Goal: Task Accomplishment & Management: Complete application form

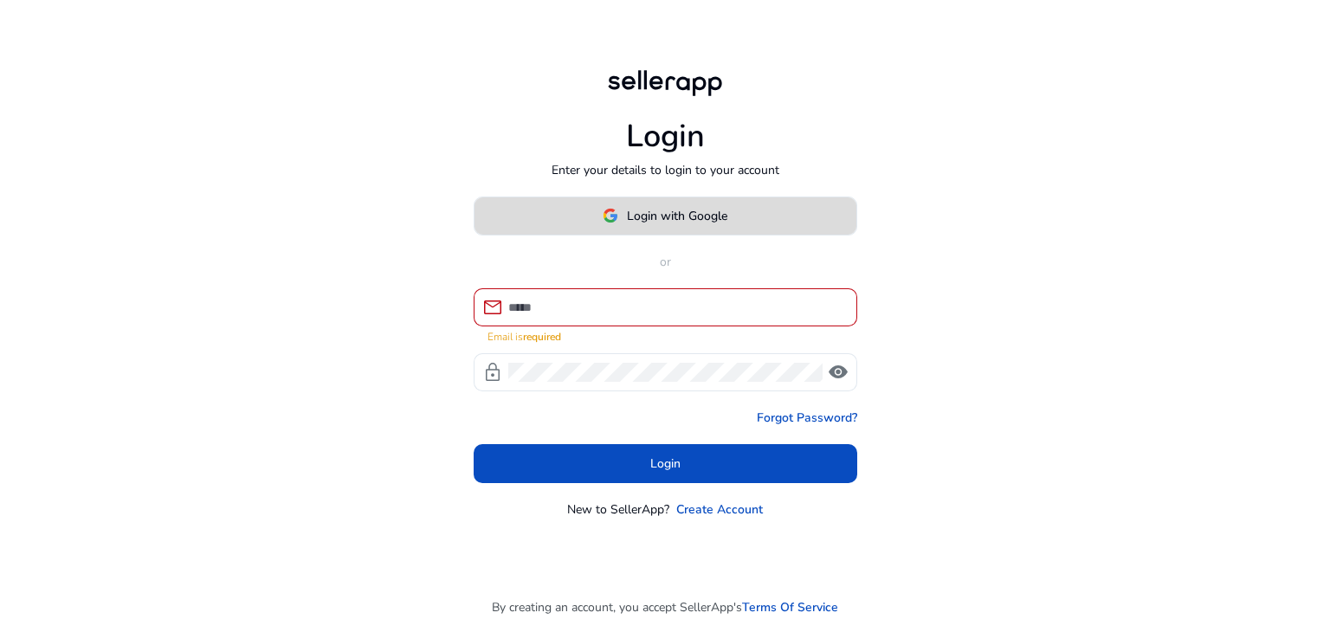
click at [694, 210] on span at bounding box center [666, 216] width 382 height 42
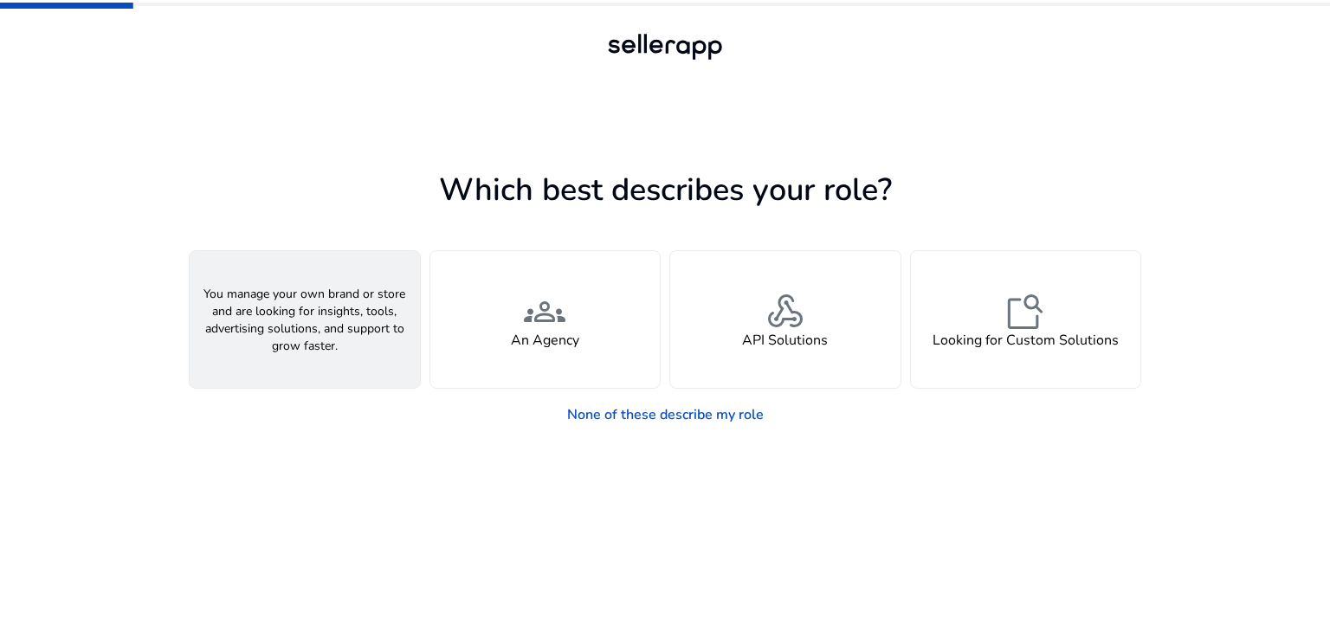
click at [291, 316] on span "person" at bounding box center [305, 312] width 42 height 42
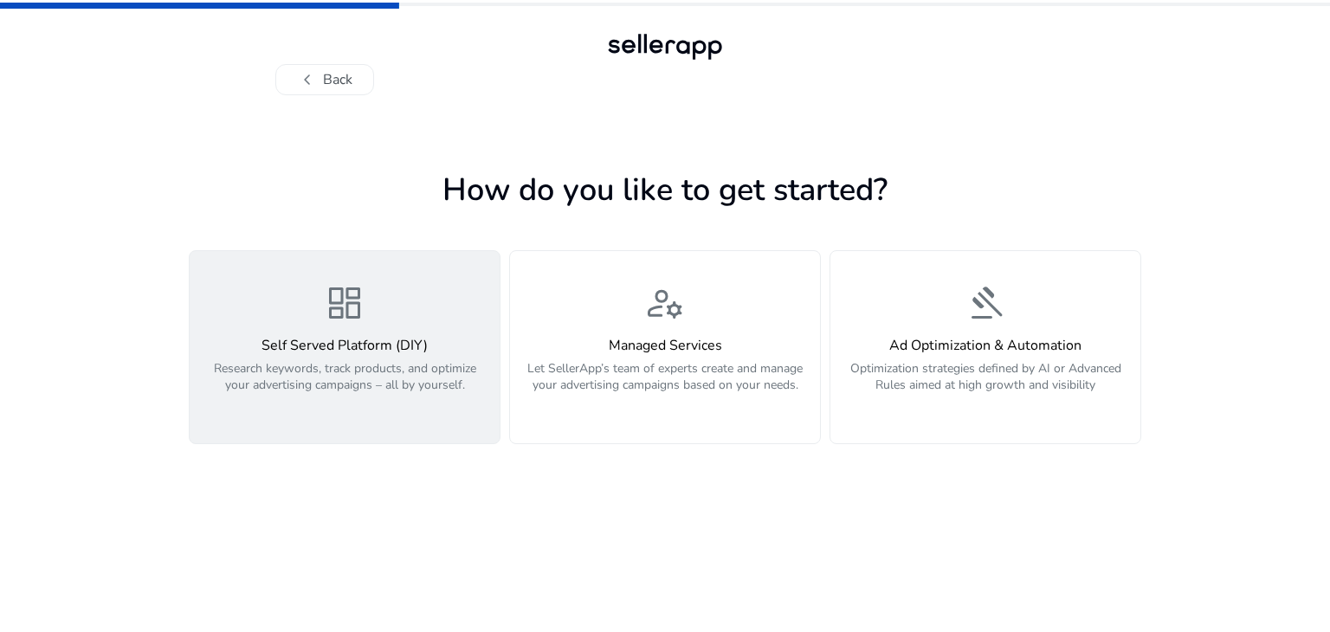
click at [340, 320] on span "dashboard" at bounding box center [345, 303] width 42 height 42
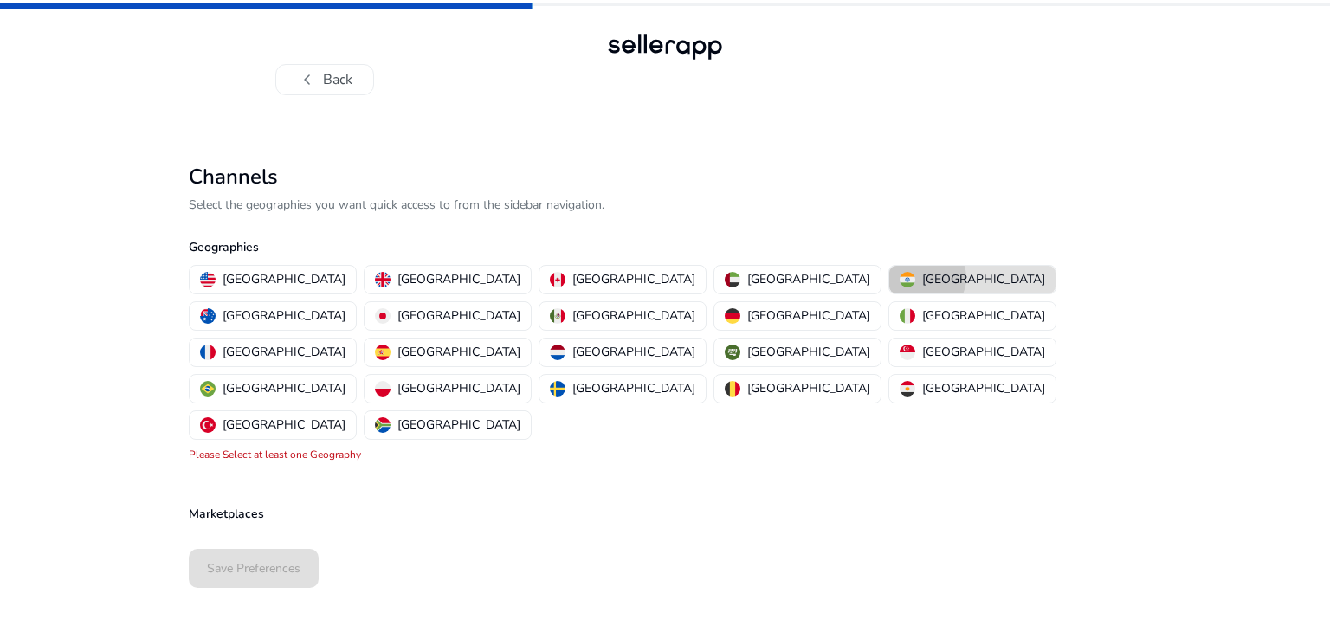
click at [922, 278] on p "[GEOGRAPHIC_DATA]" at bounding box center [983, 279] width 123 height 18
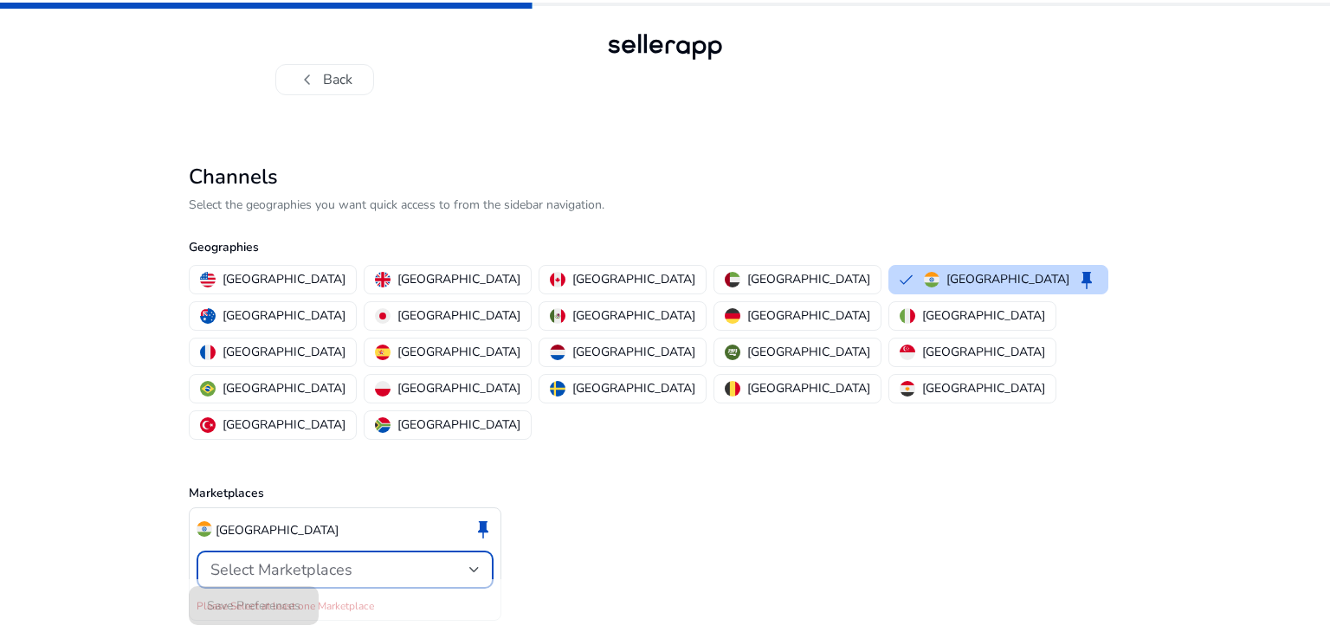
click at [475, 559] on div at bounding box center [474, 569] width 10 height 21
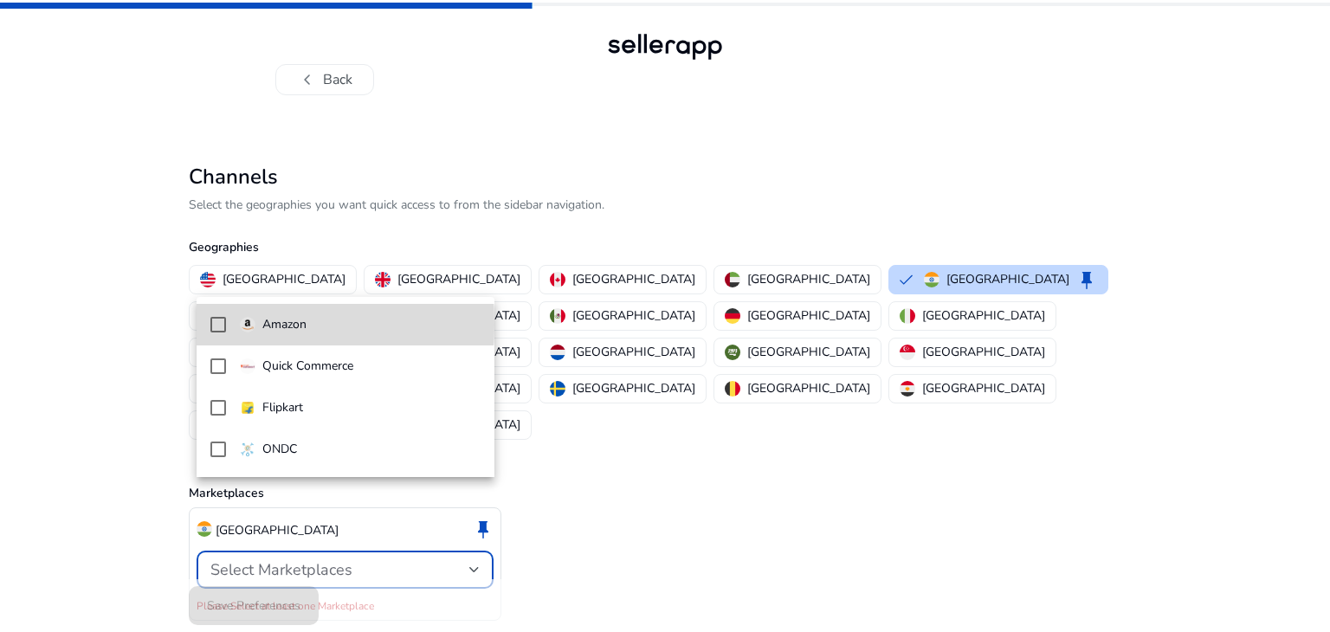
click at [217, 324] on mat-pseudo-checkbox at bounding box center [218, 325] width 16 height 16
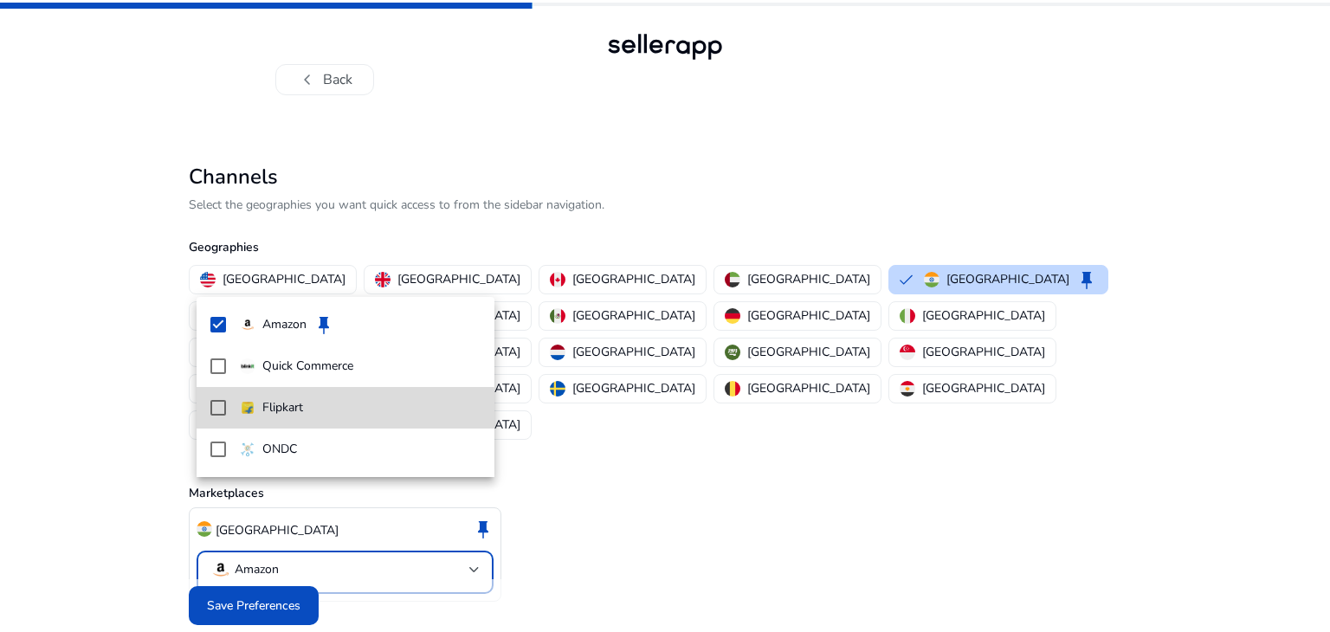
click at [218, 411] on mat-pseudo-checkbox at bounding box center [218, 408] width 16 height 16
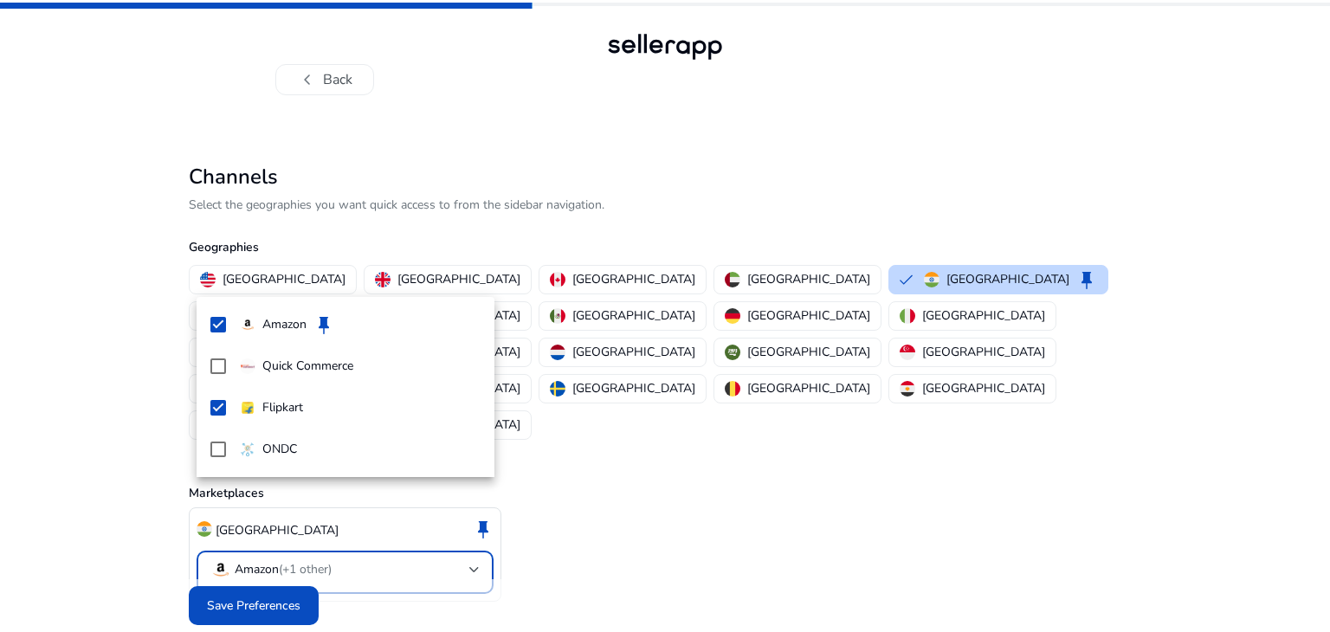
drag, startPoint x: 218, startPoint y: 366, endPoint x: 298, endPoint y: 562, distance: 211.3
click at [298, 562] on div "Amazon keep Quick Commerce Flipkart ONDC" at bounding box center [665, 316] width 1330 height 632
click at [298, 562] on div at bounding box center [665, 316] width 1330 height 632
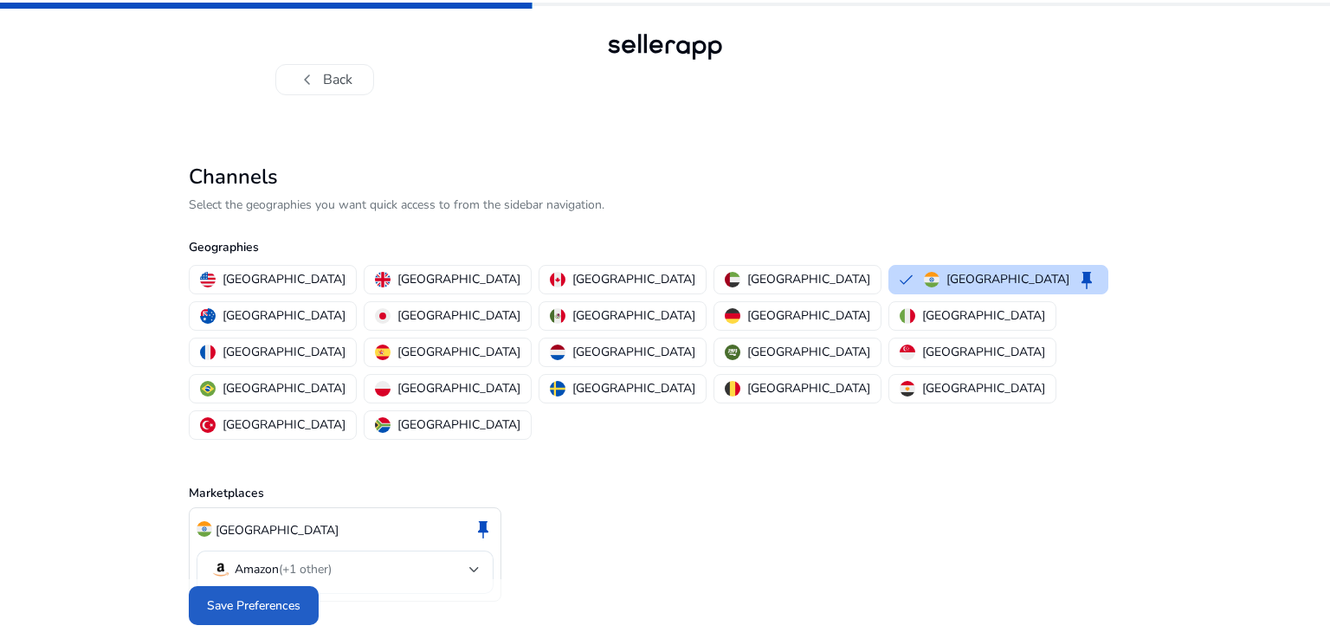
click at [298, 597] on span "Save Preferences" at bounding box center [254, 606] width 94 height 18
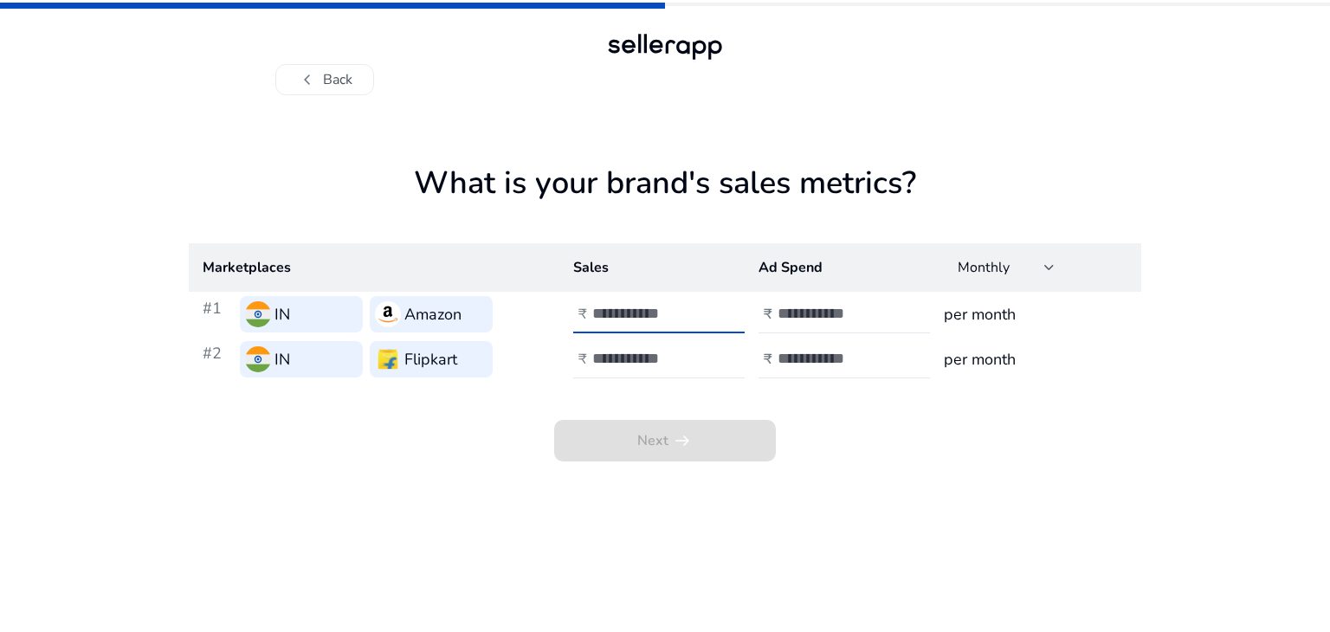
click at [609, 307] on input "number" at bounding box center [650, 313] width 117 height 19
type input "*"
type input "***"
click at [829, 314] on input "number" at bounding box center [836, 313] width 117 height 19
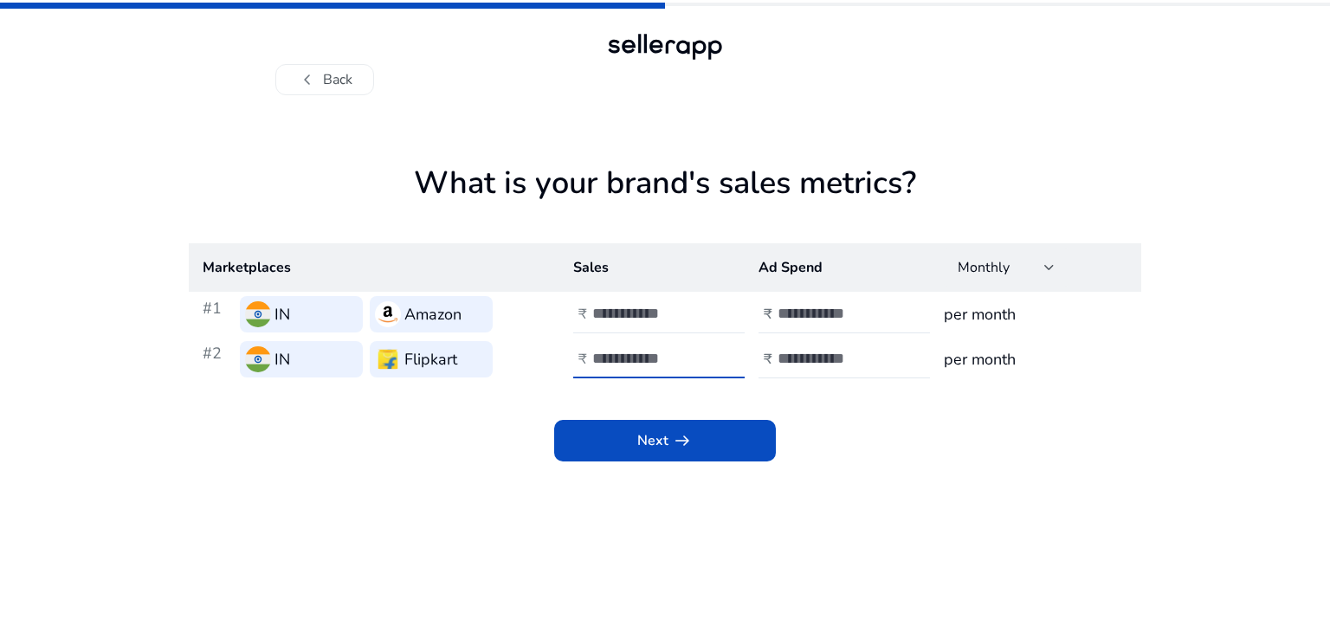
click at [670, 359] on input "number" at bounding box center [650, 358] width 117 height 19
click at [801, 316] on input "**" at bounding box center [836, 313] width 117 height 19
type input "*"
type input "**"
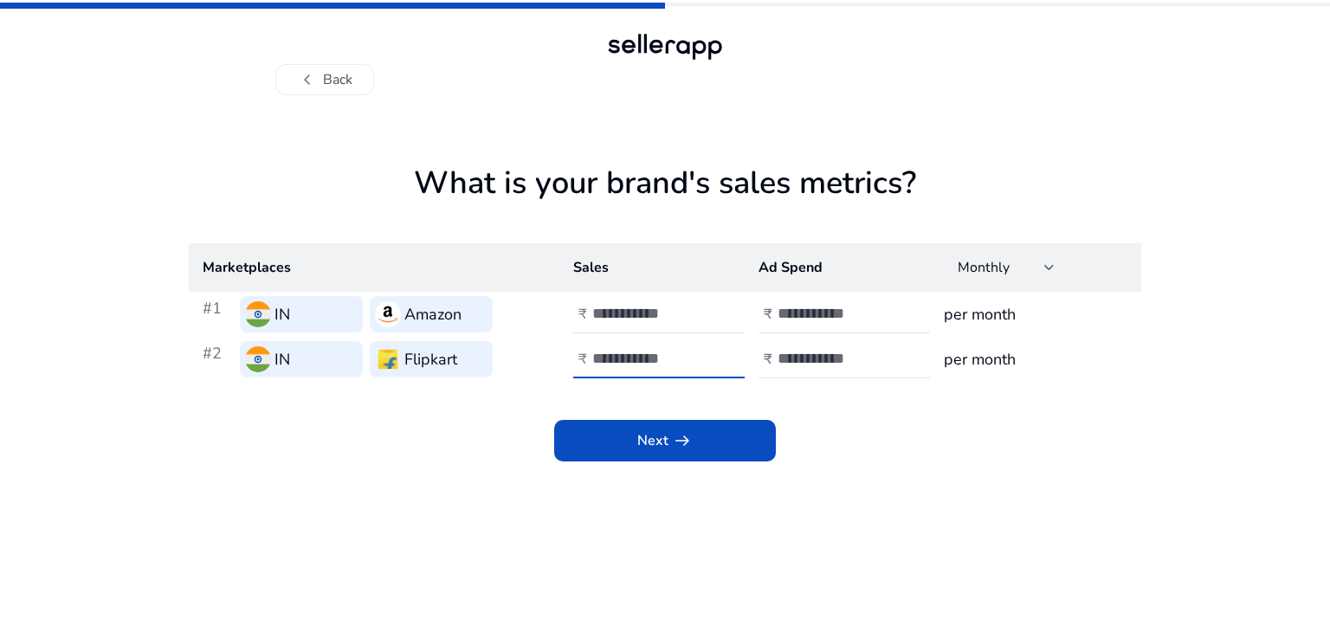
click at [614, 360] on input "number" at bounding box center [650, 358] width 117 height 19
type input "***"
click at [822, 346] on div at bounding box center [856, 359] width 156 height 38
type input "*"
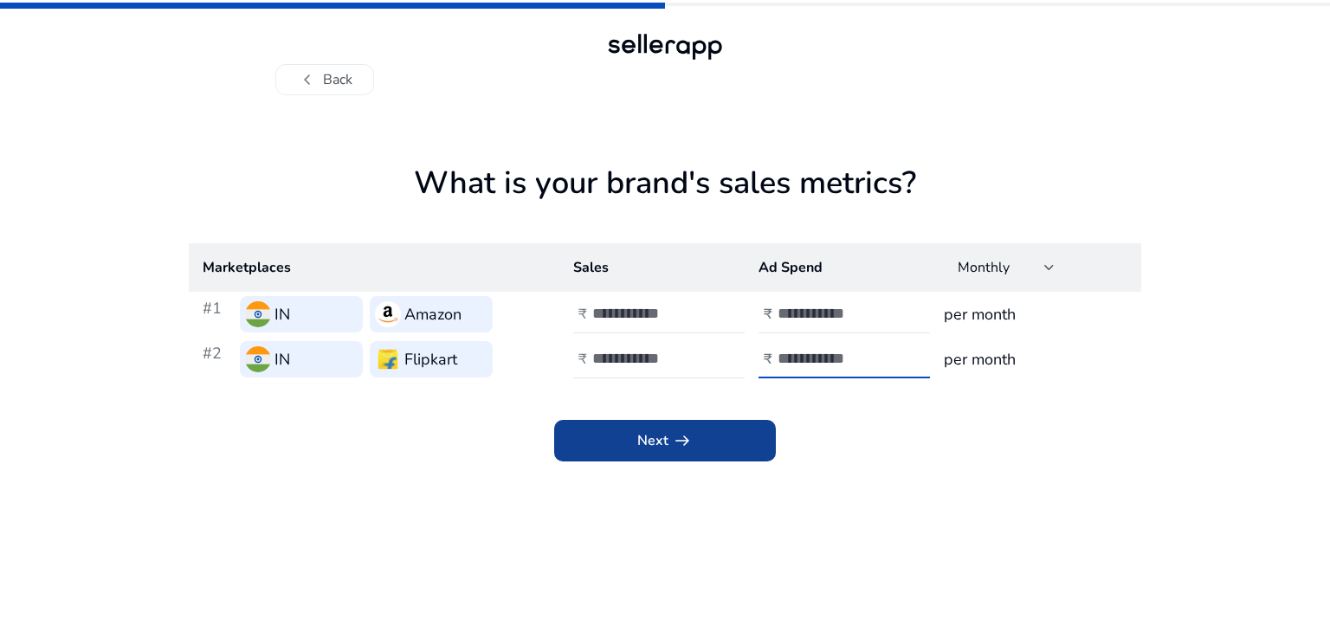
type input "**"
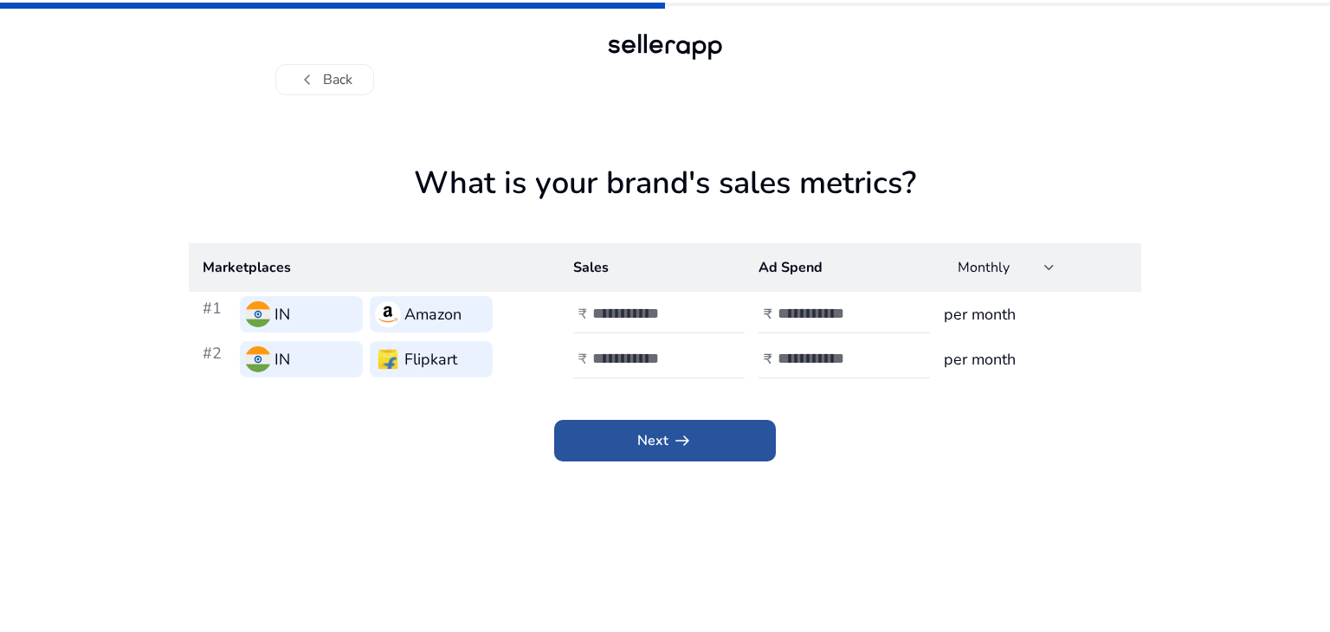
click at [710, 455] on span at bounding box center [665, 441] width 222 height 42
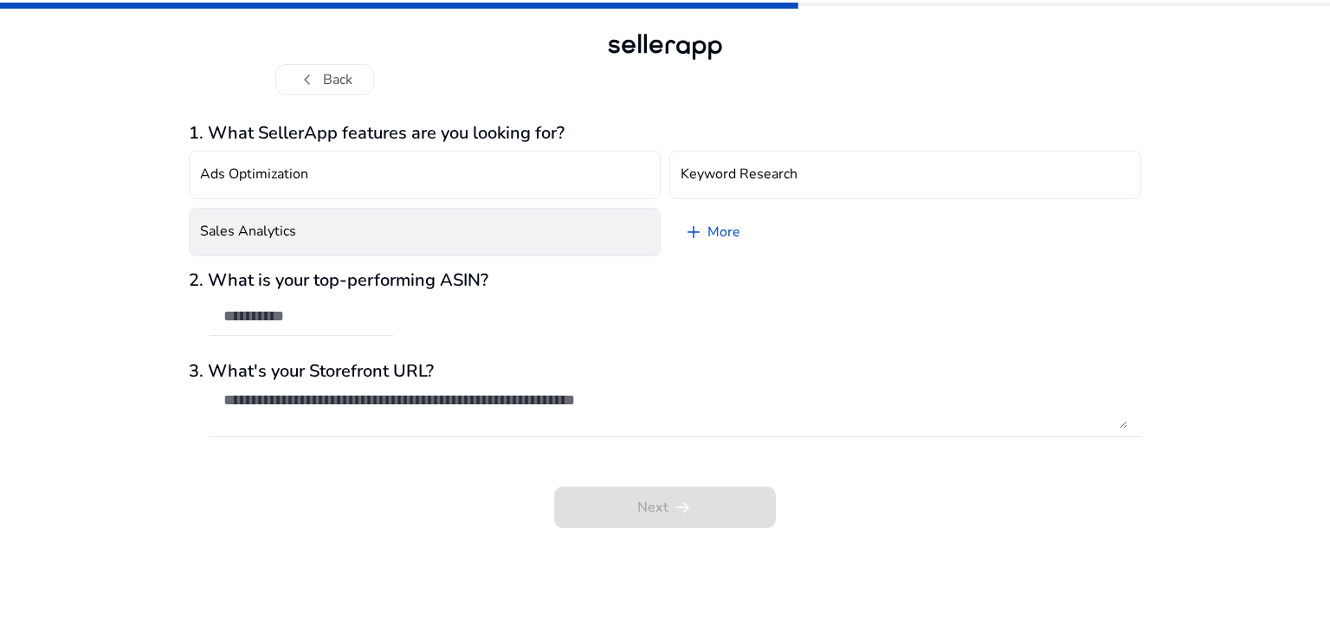
click at [330, 242] on button "Sales Analytics" at bounding box center [425, 232] width 472 height 48
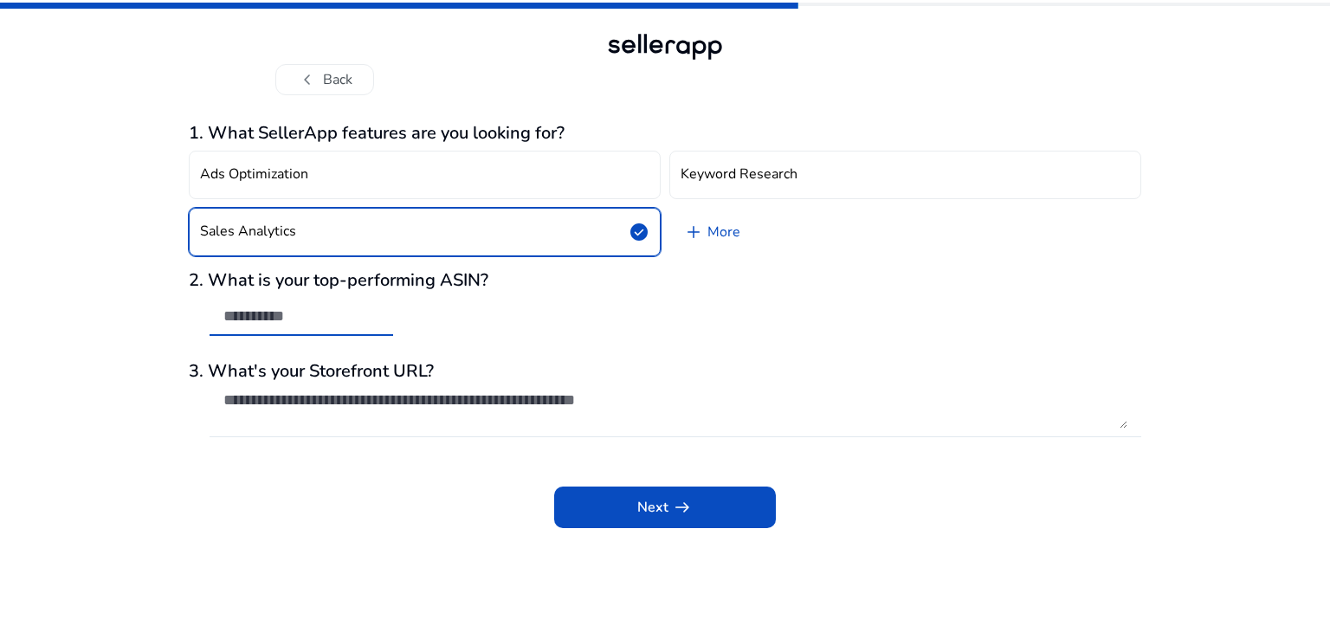
click at [301, 319] on input "text" at bounding box center [301, 316] width 156 height 19
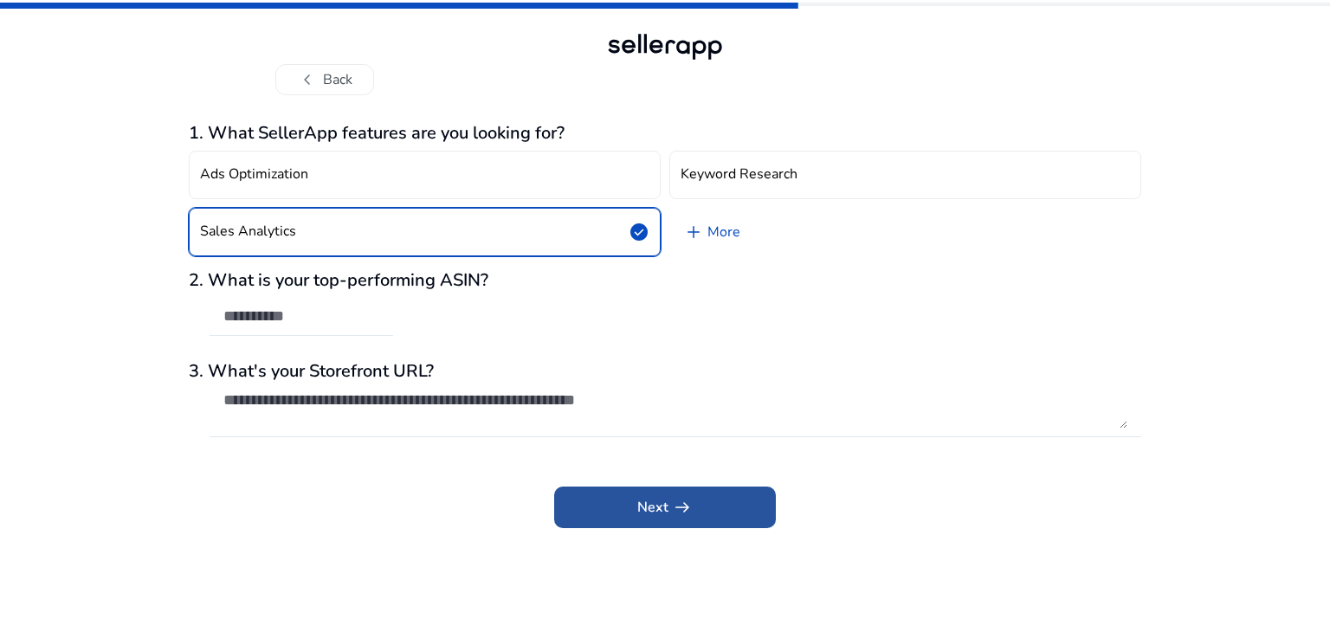
click at [625, 496] on span at bounding box center [665, 508] width 222 height 42
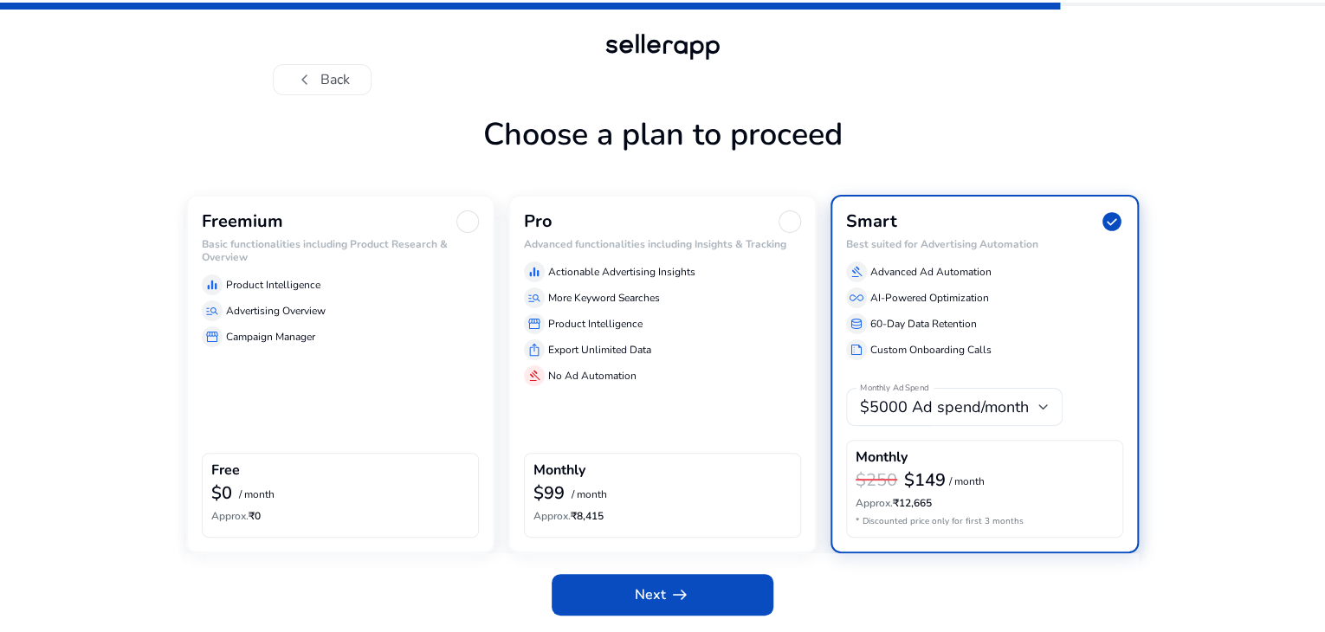
scroll to position [52, 0]
click at [263, 496] on p "/ month" at bounding box center [257, 494] width 36 height 11
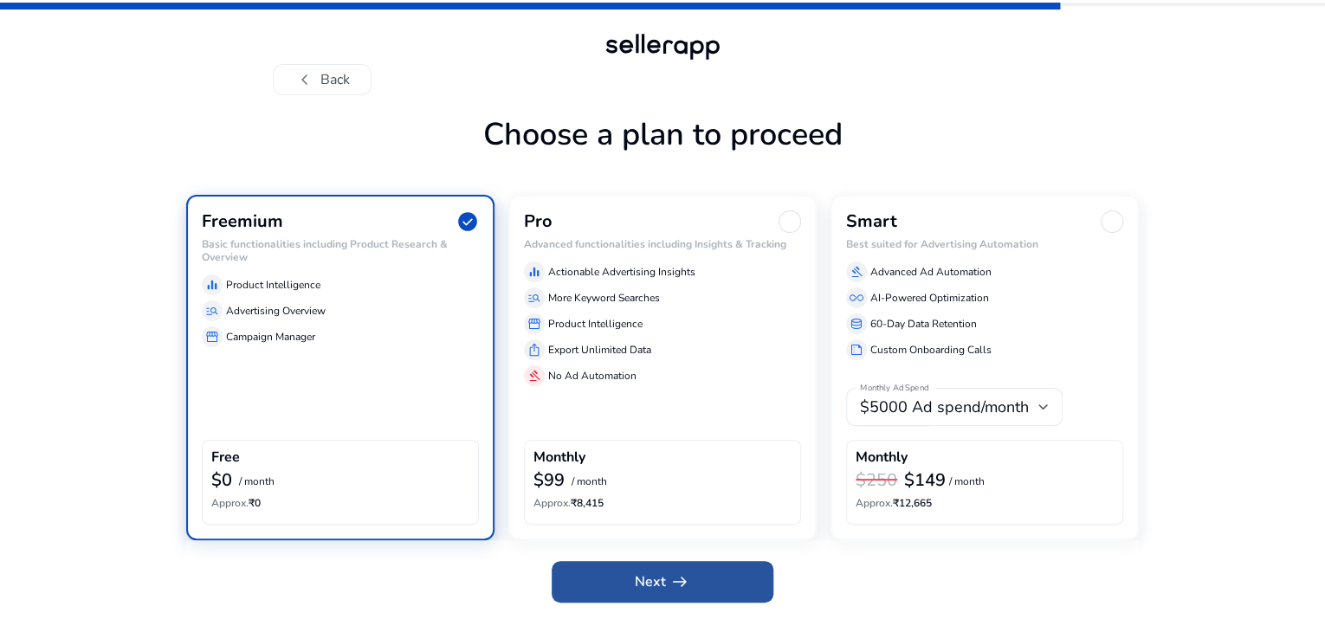
click at [630, 597] on span at bounding box center [663, 582] width 222 height 42
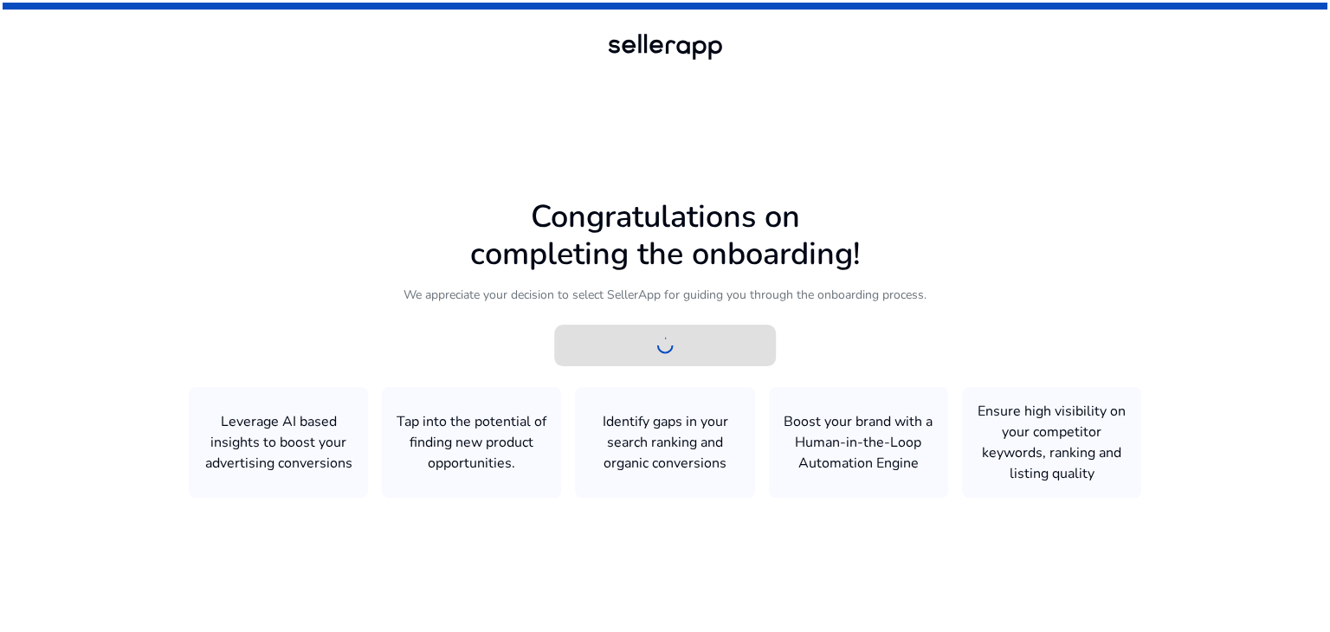
scroll to position [0, 0]
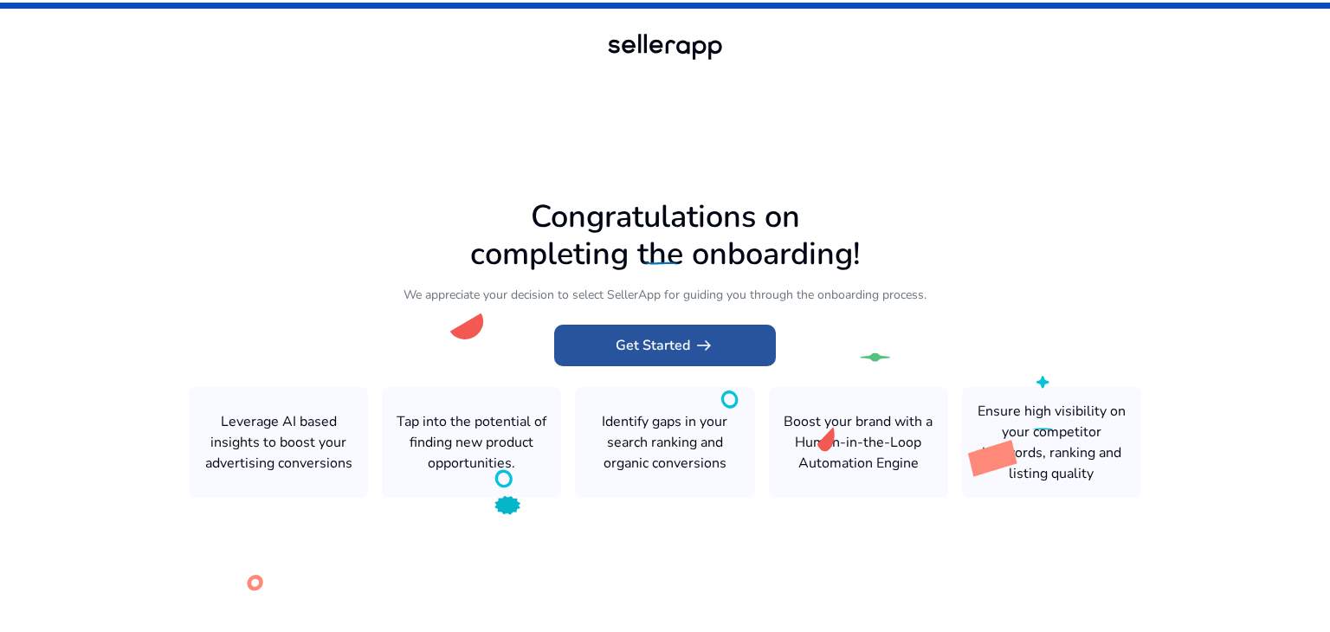
click at [688, 346] on span "Get Started arrow_right_alt" at bounding box center [665, 345] width 99 height 21
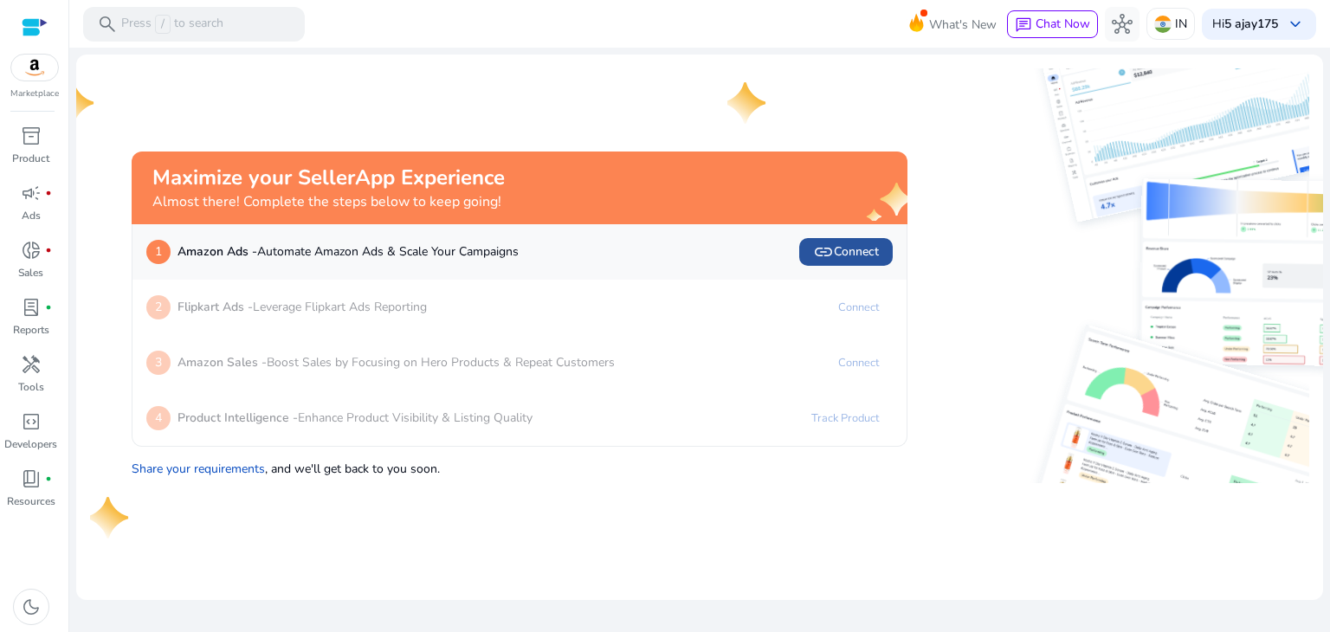
click at [830, 255] on span "link" at bounding box center [823, 252] width 21 height 21
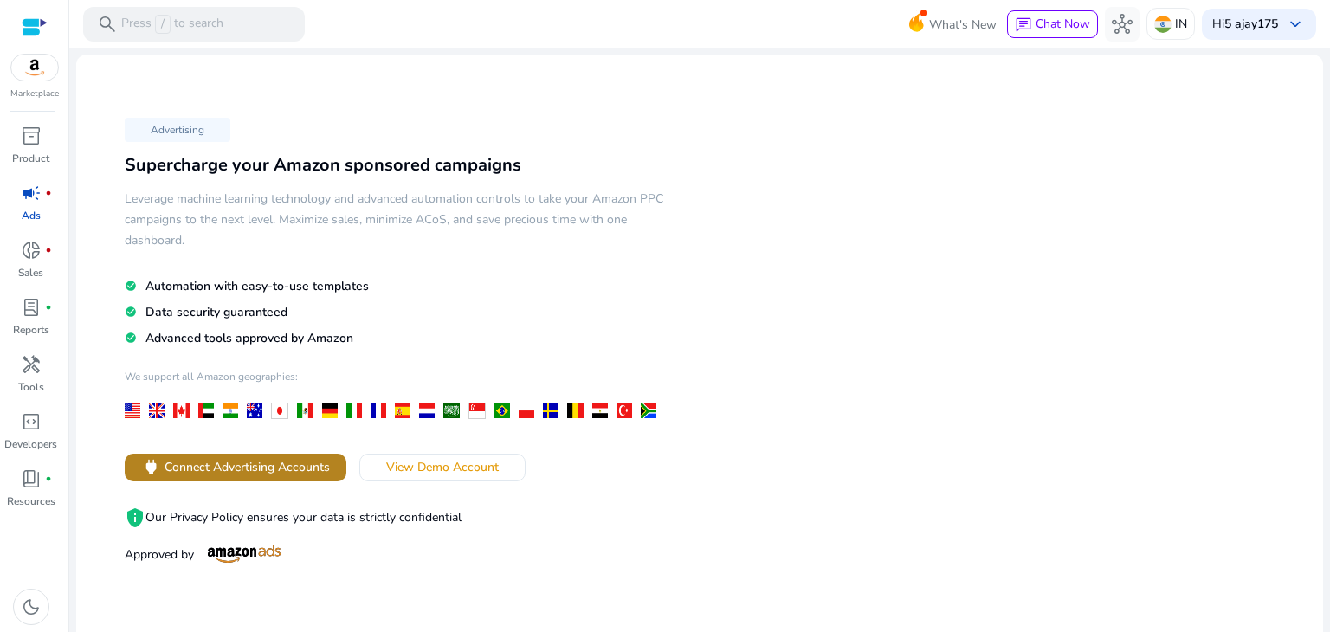
click at [236, 465] on span "Connect Advertising Accounts" at bounding box center [247, 467] width 165 height 18
